Goal: Task Accomplishment & Management: Use online tool/utility

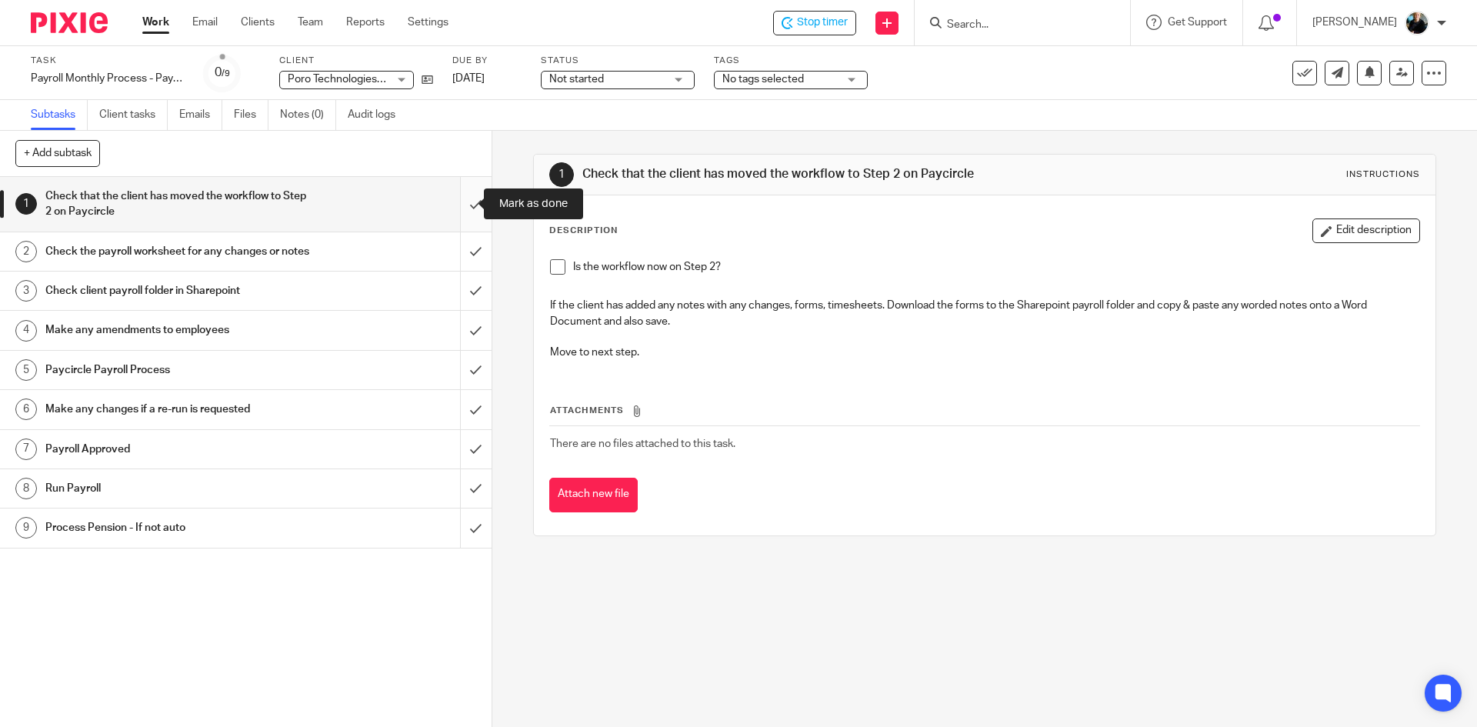
click at [466, 208] on input "submit" at bounding box center [246, 204] width 492 height 55
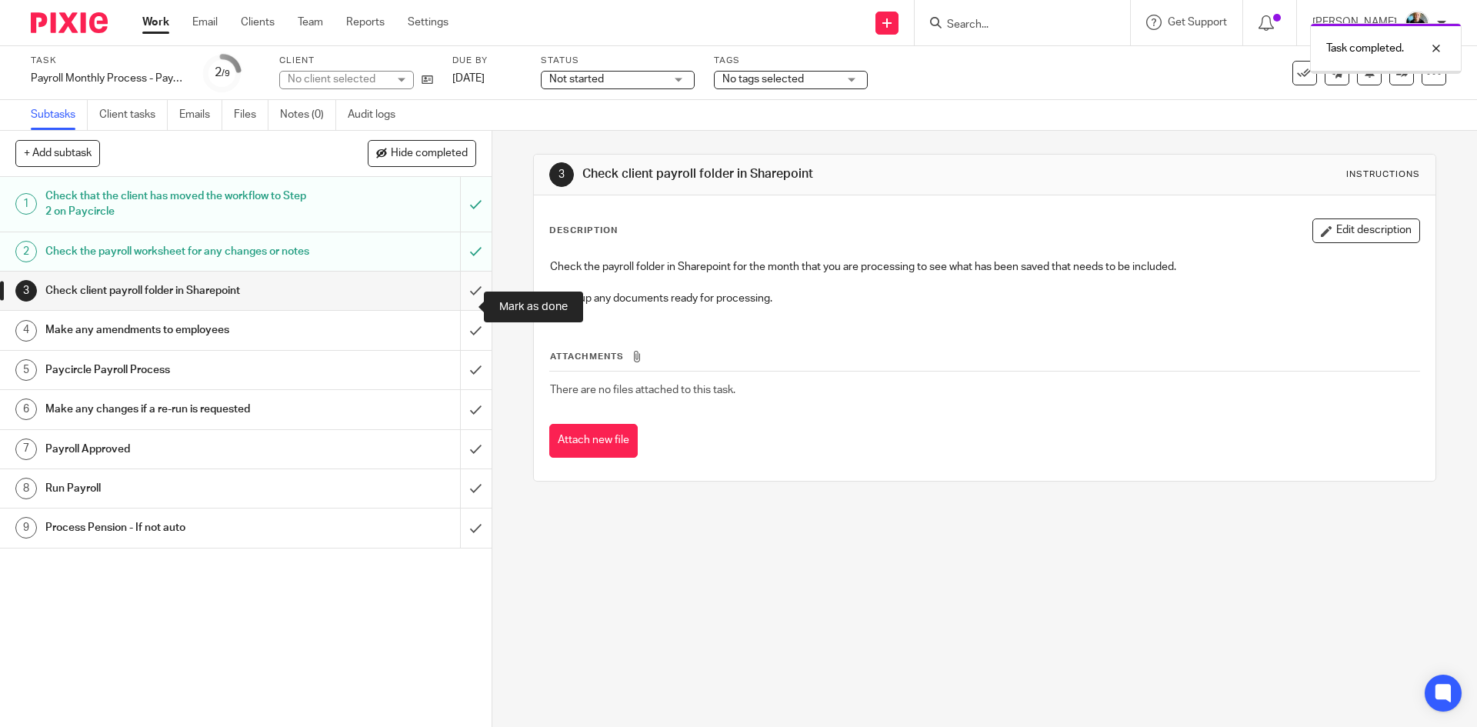
click at [460, 308] on input "submit" at bounding box center [246, 291] width 492 height 38
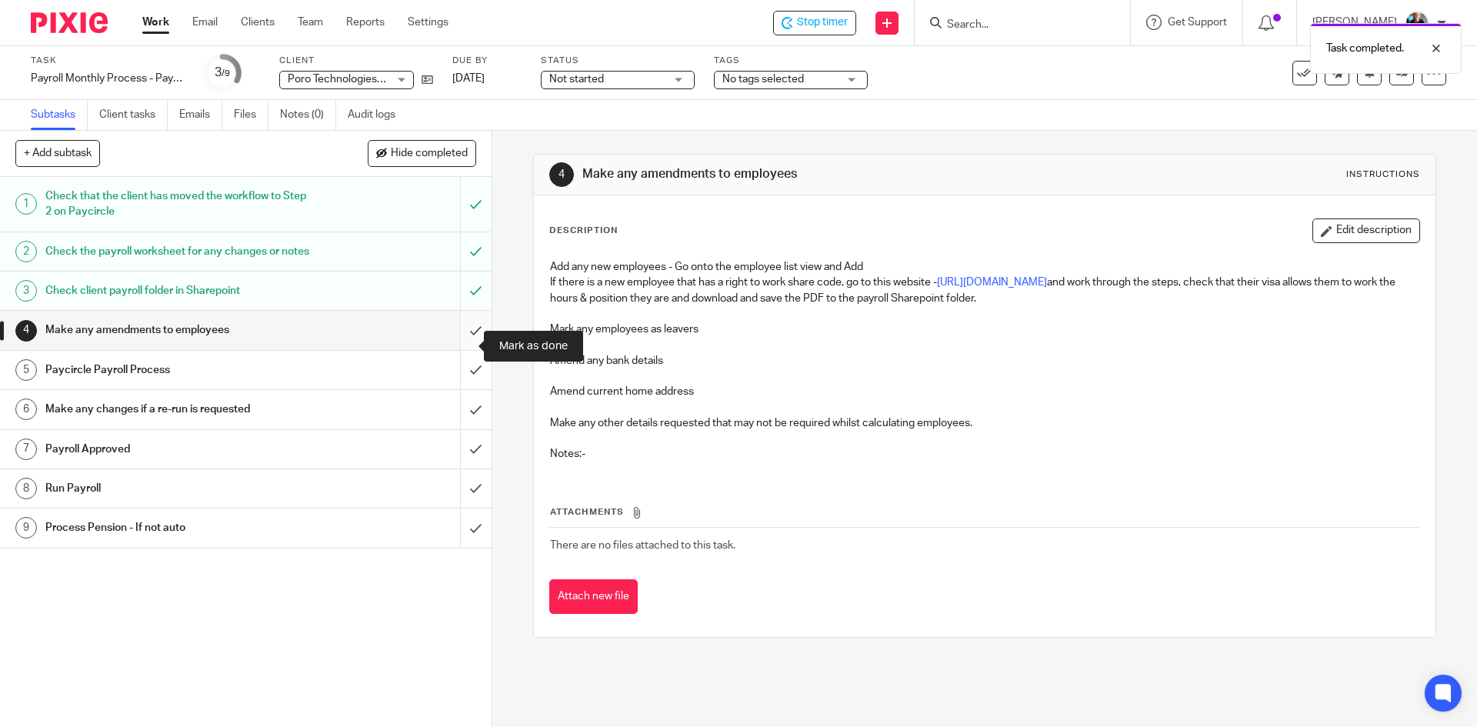
click at [462, 348] on input "submit" at bounding box center [246, 330] width 492 height 38
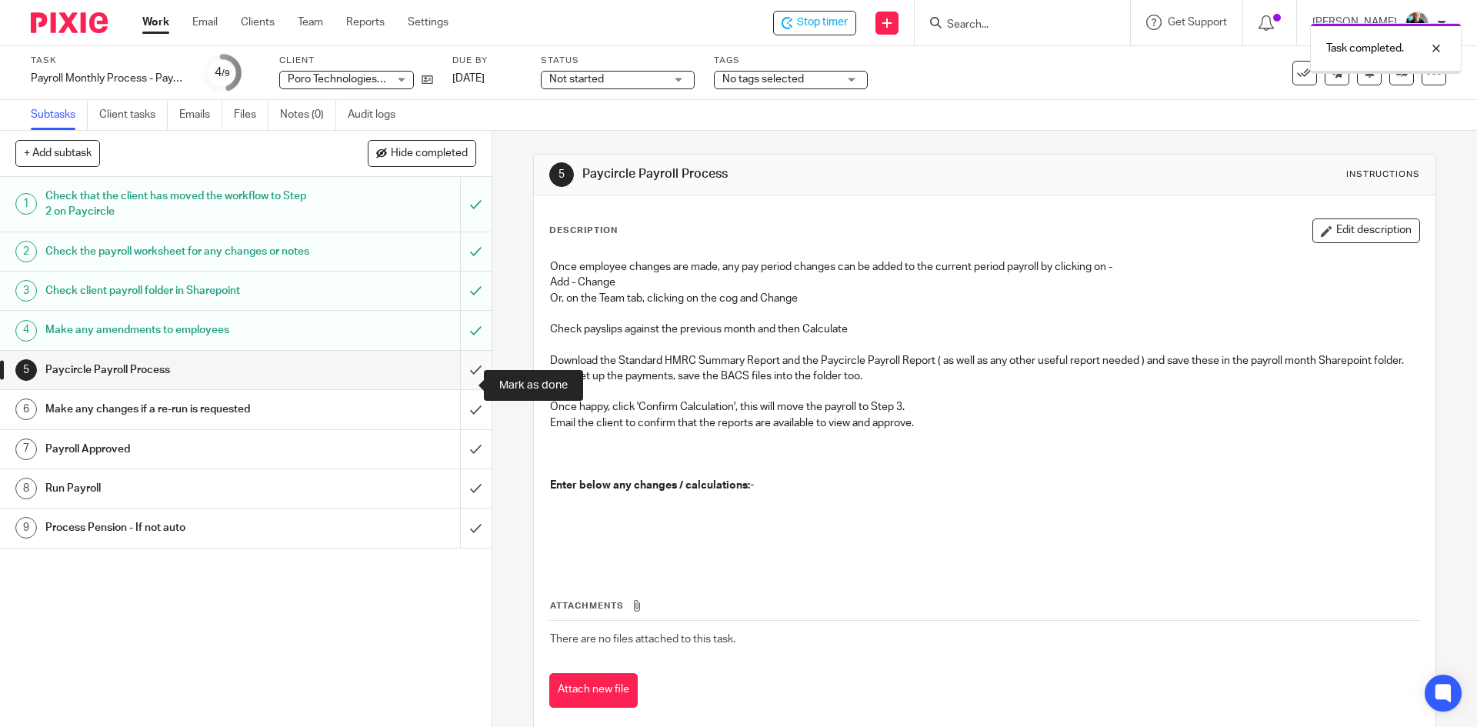
click at [464, 384] on input "submit" at bounding box center [246, 370] width 492 height 38
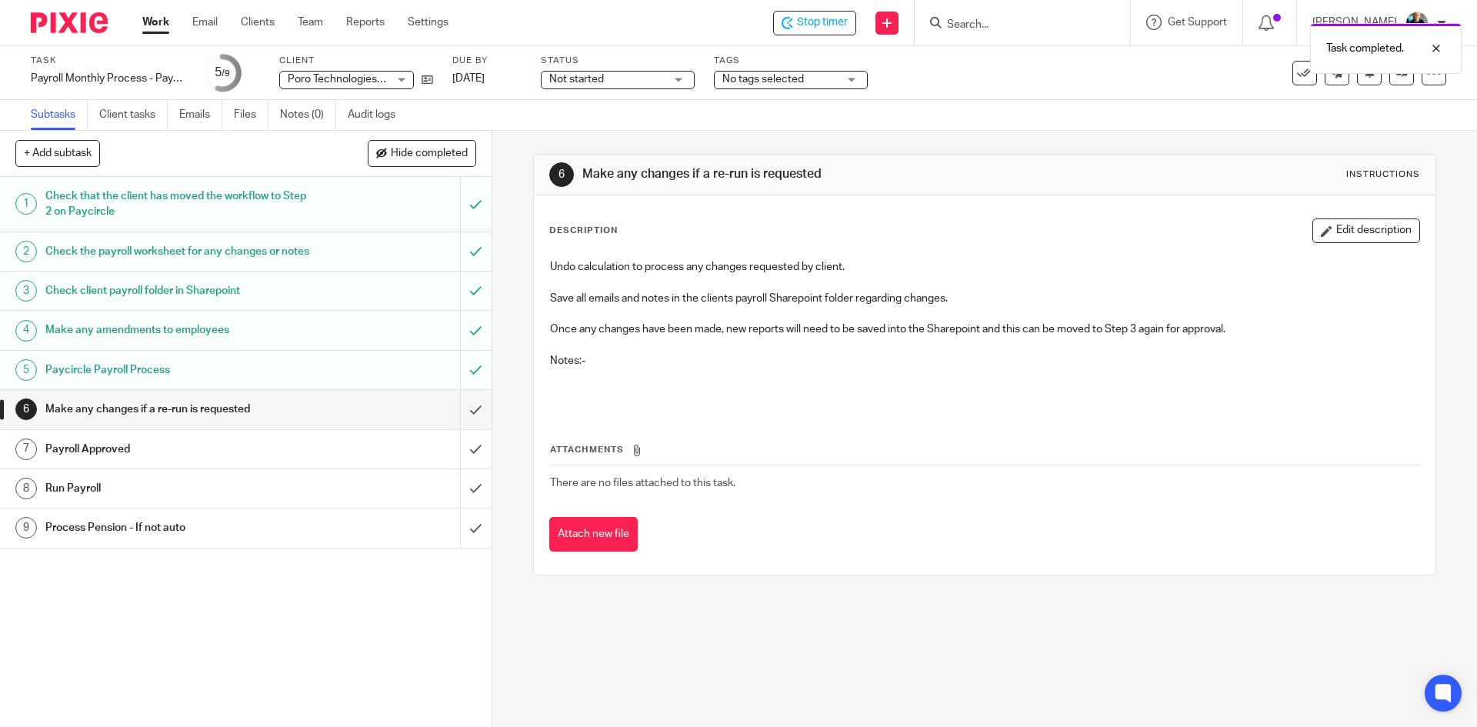
click at [815, 22] on div "Task completed." at bounding box center [1099, 44] width 723 height 58
click at [818, 25] on span "Stop timer" at bounding box center [822, 23] width 51 height 16
click at [953, 34] on div at bounding box center [1022, 22] width 215 height 45
click at [977, 24] on input "Search" at bounding box center [1014, 25] width 138 height 14
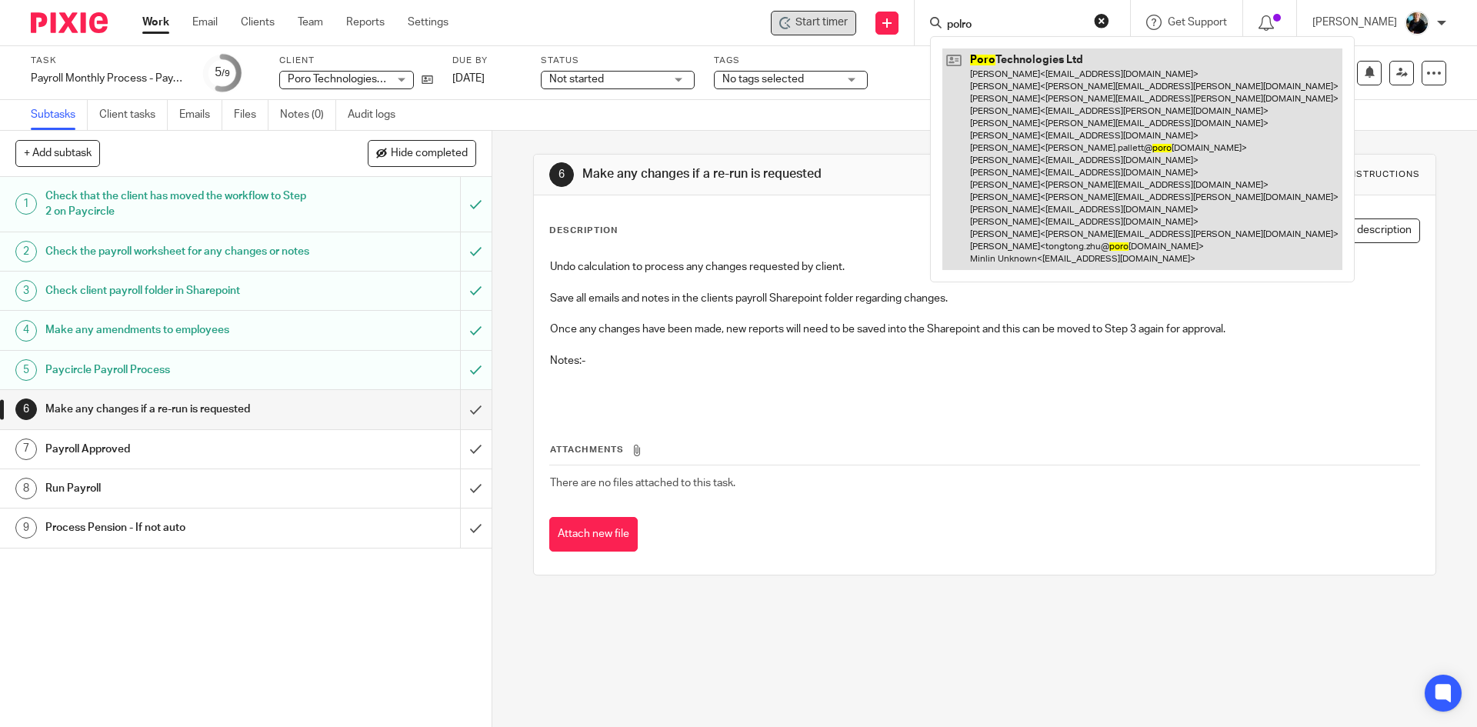
type input "polro"
click at [1017, 131] on link at bounding box center [1142, 158] width 400 height 221
click at [1016, 131] on link at bounding box center [1142, 158] width 400 height 221
click at [1062, 188] on link at bounding box center [1142, 158] width 400 height 221
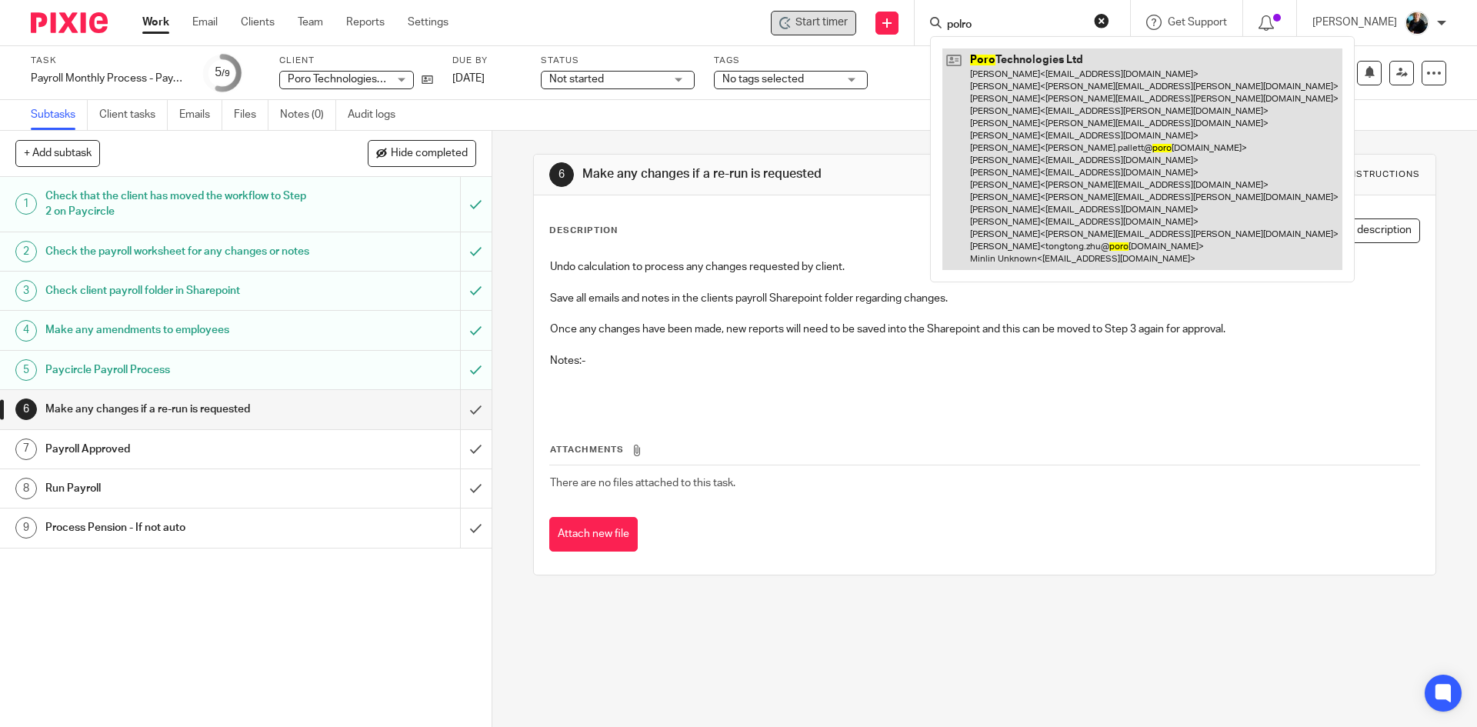
click at [1062, 188] on link at bounding box center [1142, 158] width 400 height 221
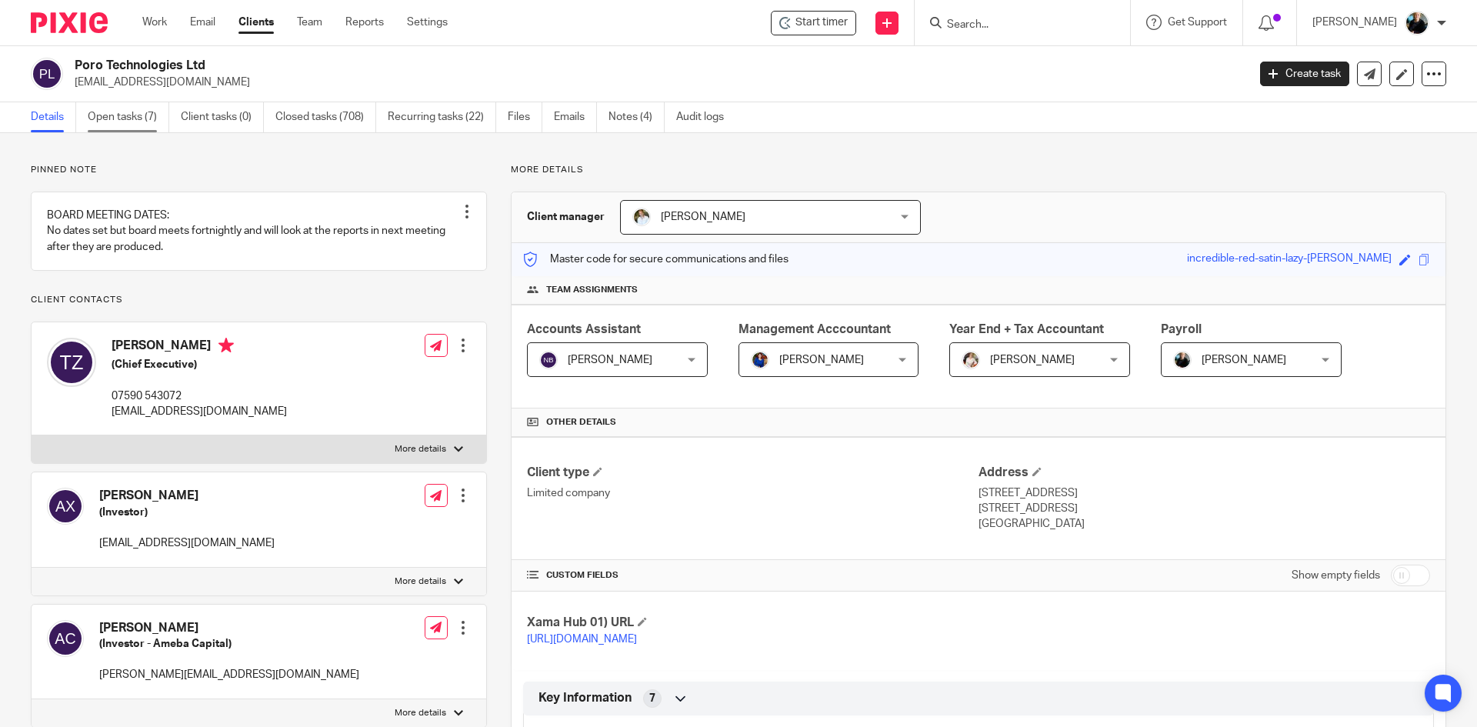
click at [130, 127] on link "Open tasks (7)" at bounding box center [129, 117] width 82 height 30
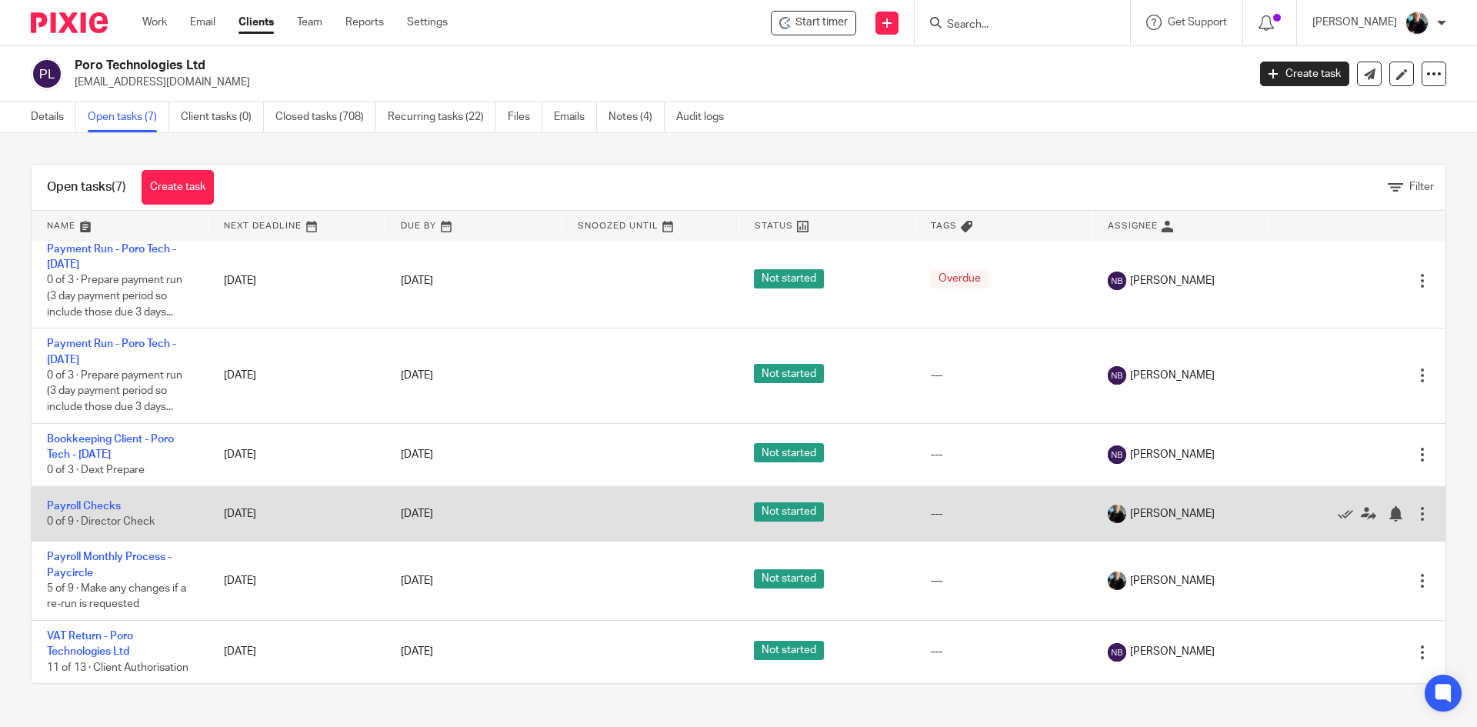
scroll to position [119, 0]
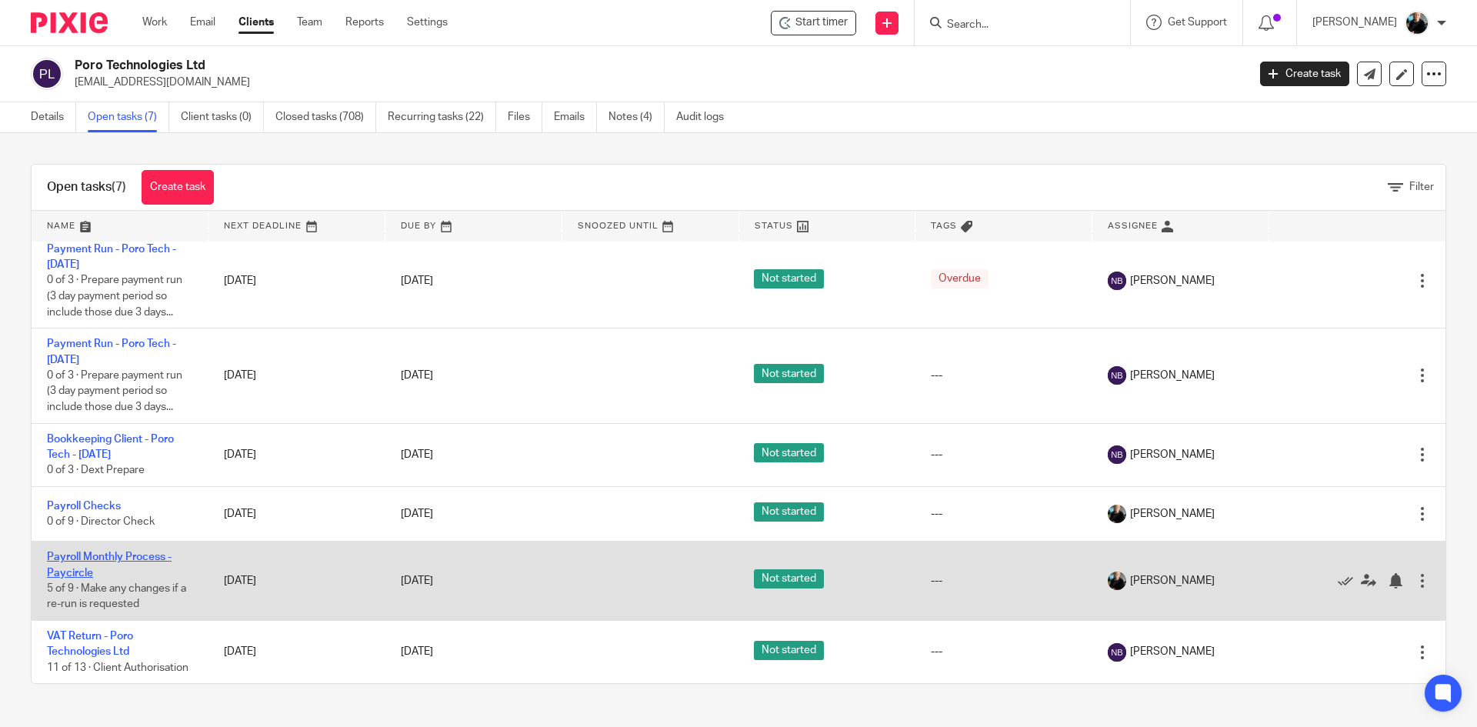
click at [65, 552] on link "Payroll Monthly Process - Paycircle" at bounding box center [109, 565] width 125 height 26
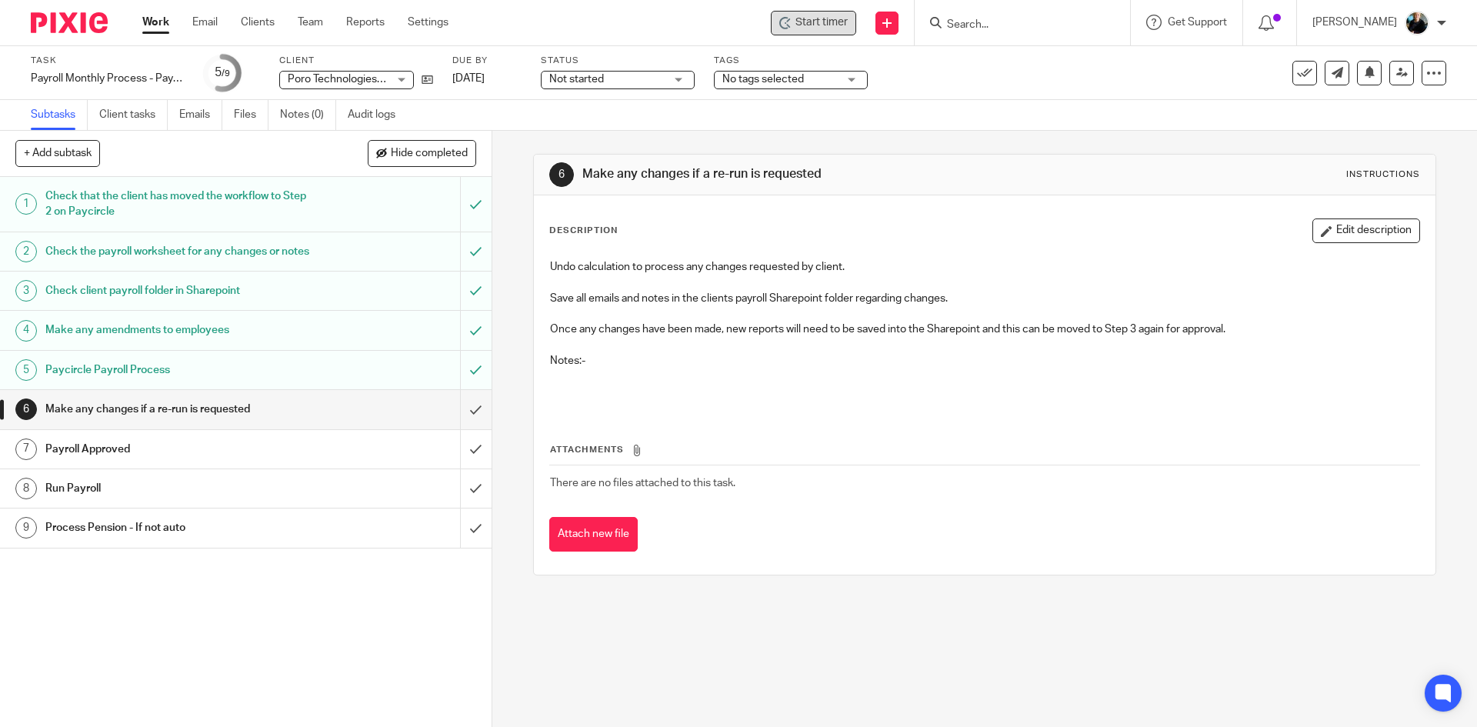
click at [822, 24] on span "Start timer" at bounding box center [821, 23] width 52 height 16
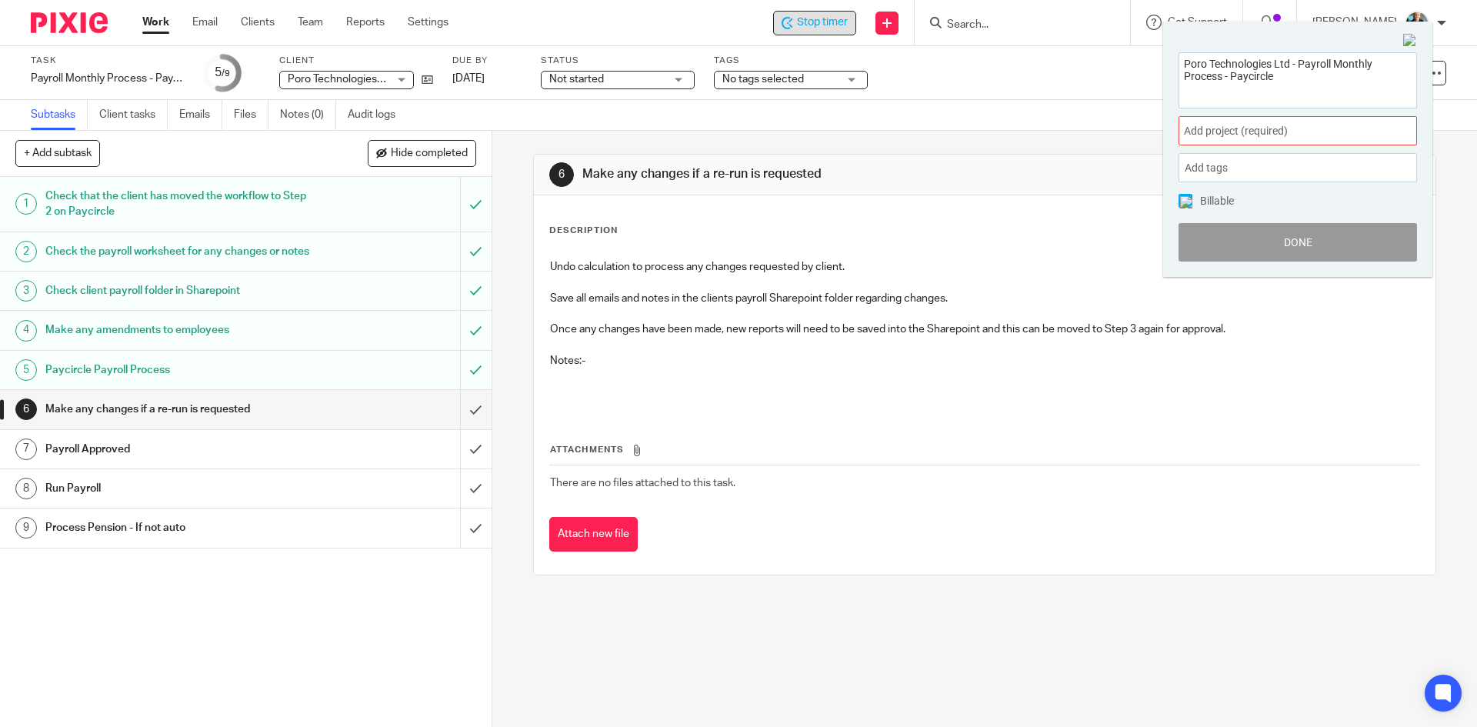
click at [1207, 128] on span "Add project (required) :" at bounding box center [1281, 131] width 194 height 16
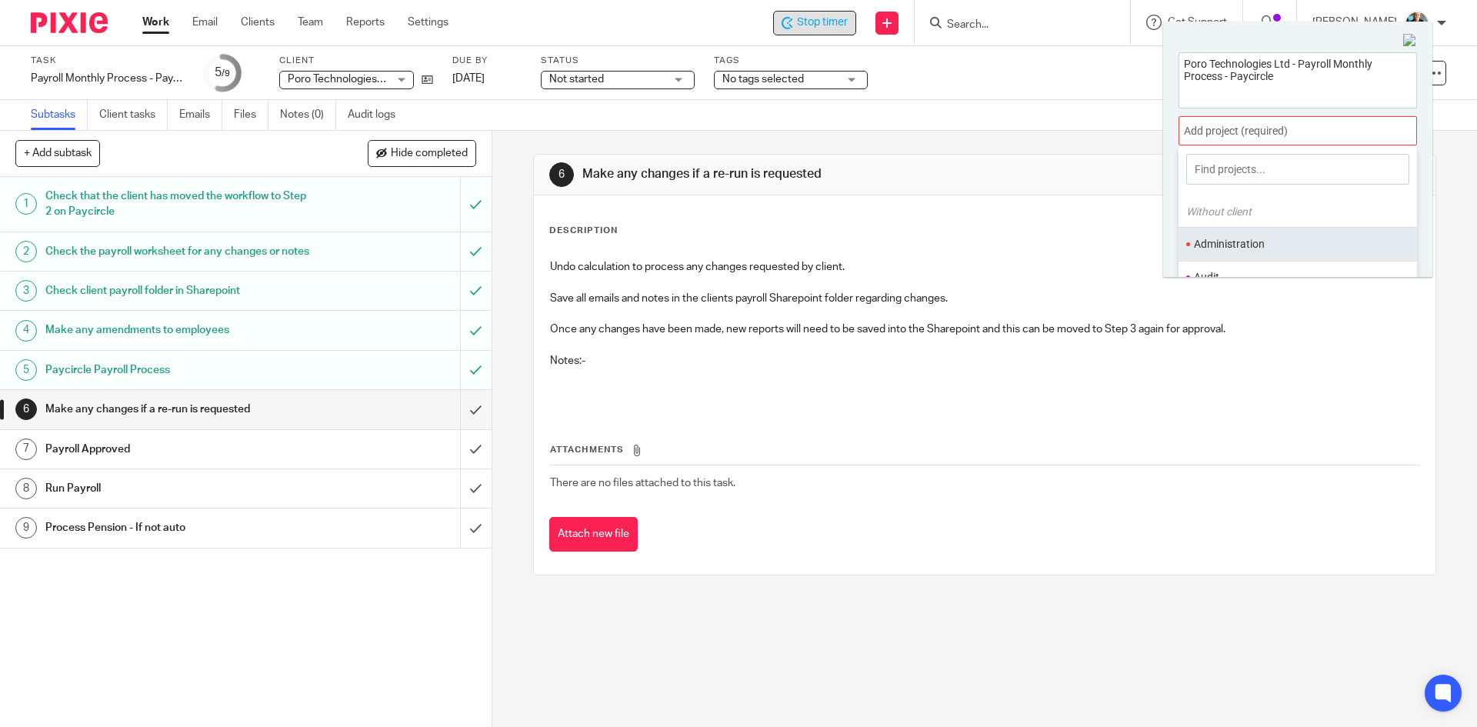
scroll to position [77, 0]
click at [1251, 238] on li "Bookkeeping" at bounding box center [1294, 234] width 201 height 16
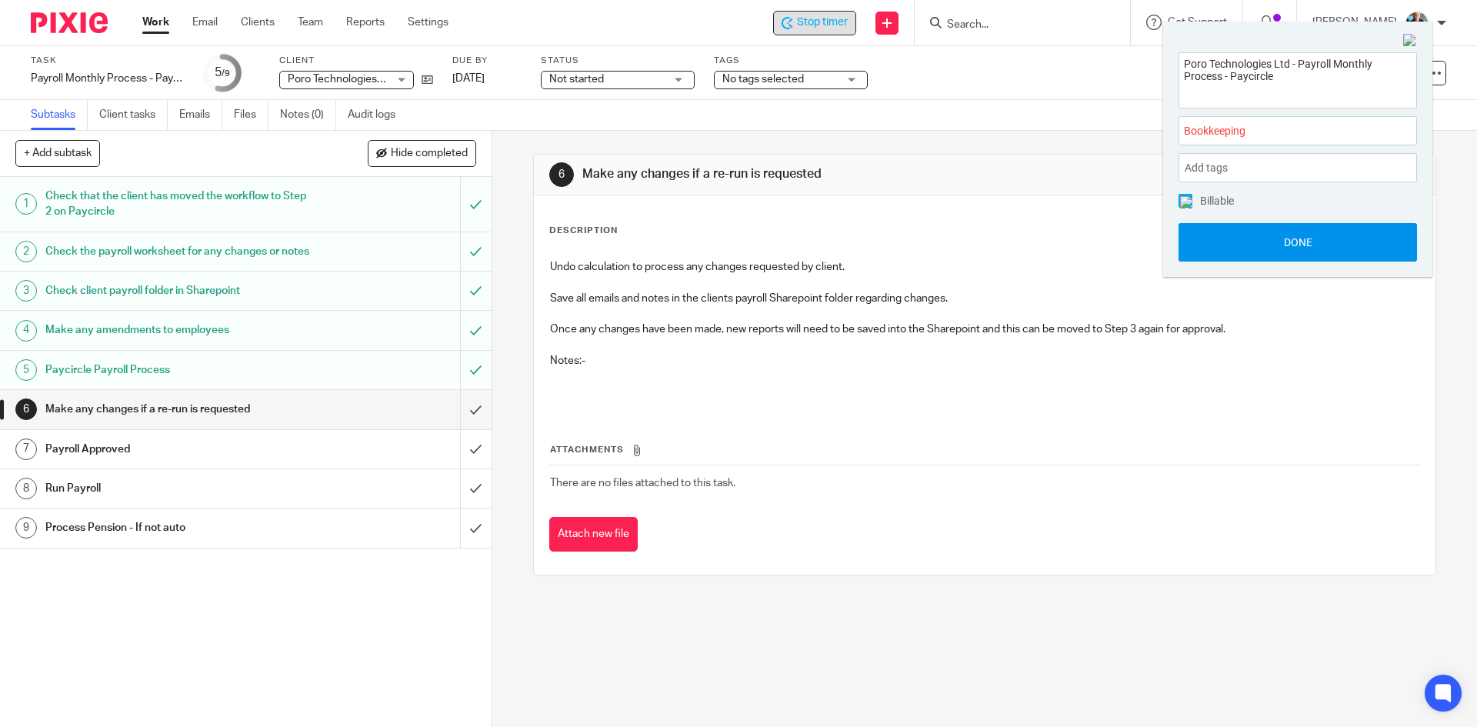
click at [1266, 239] on button "Done" at bounding box center [1297, 242] width 238 height 38
